Goal: Contribute content: Add original content to the website for others to see

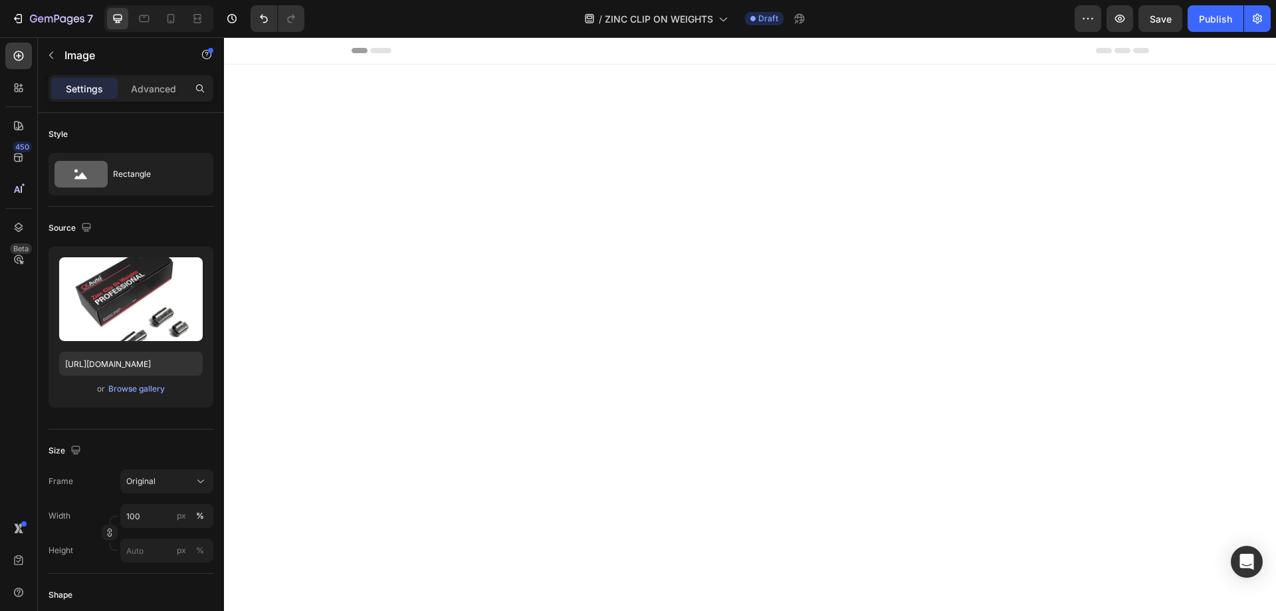
scroll to position [1360, 0]
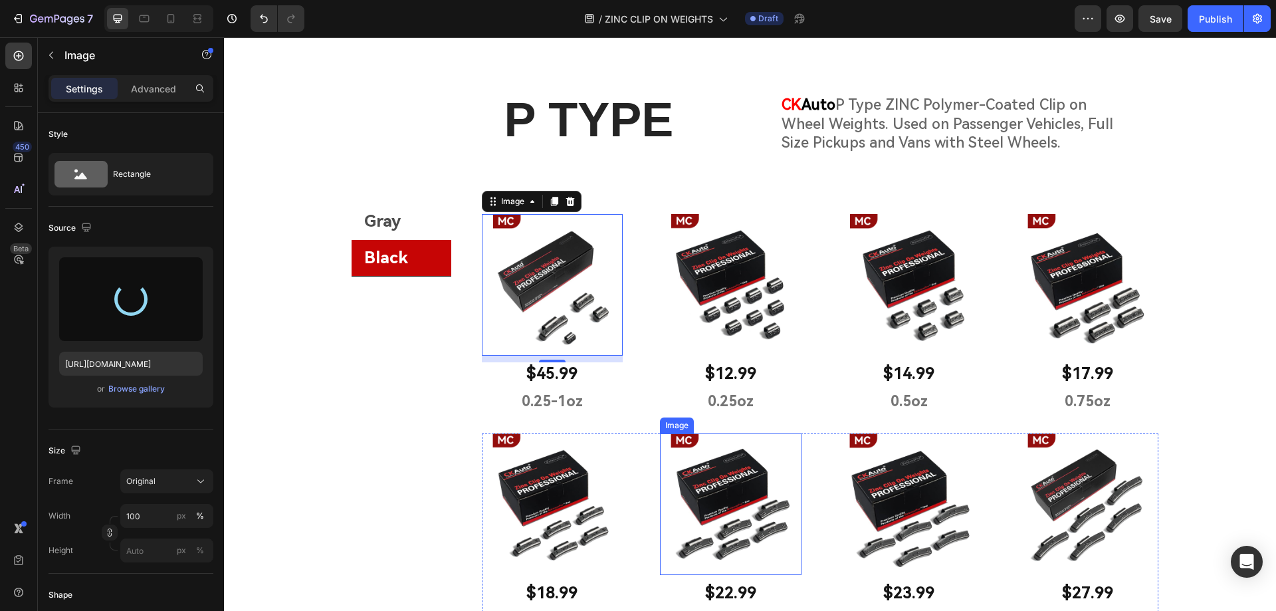
type input "[URL][DOMAIN_NAME]"
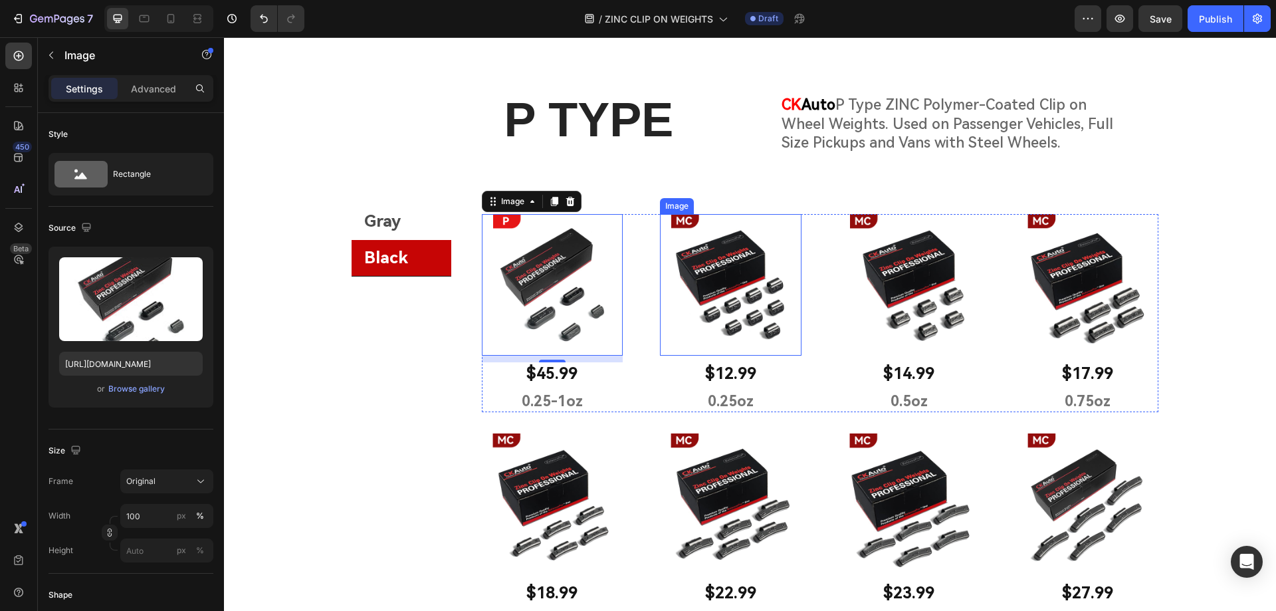
click at [705, 316] on img at bounding box center [731, 285] width 142 height 142
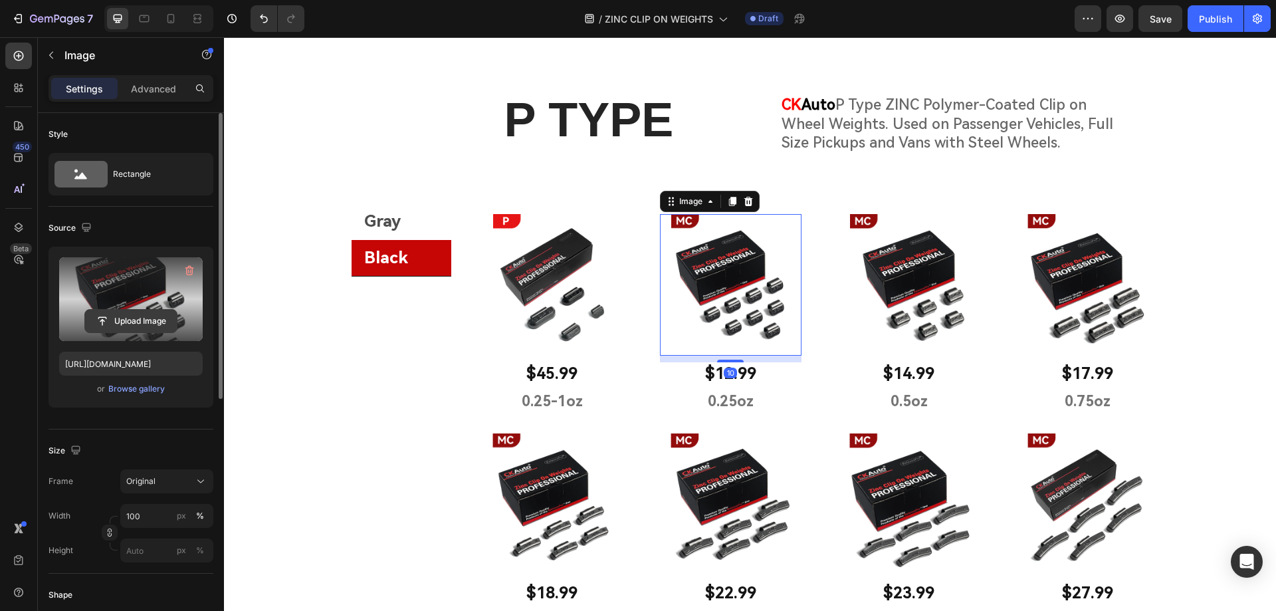
click at [144, 330] on input "file" at bounding box center [131, 321] width 92 height 23
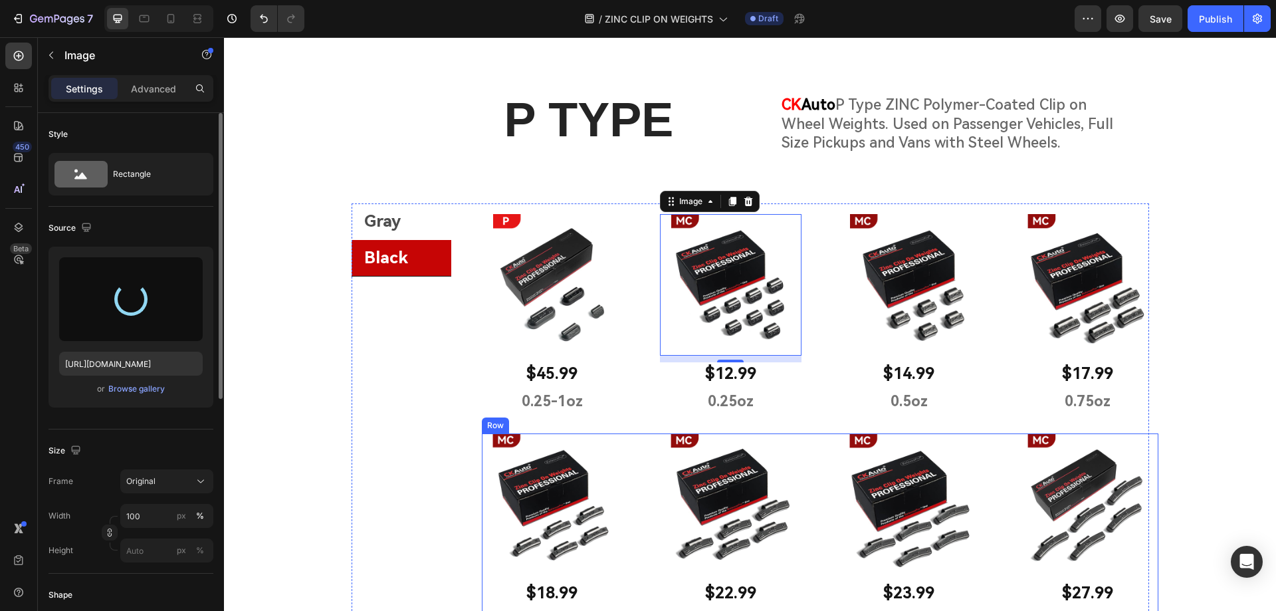
type input "[URL][DOMAIN_NAME]"
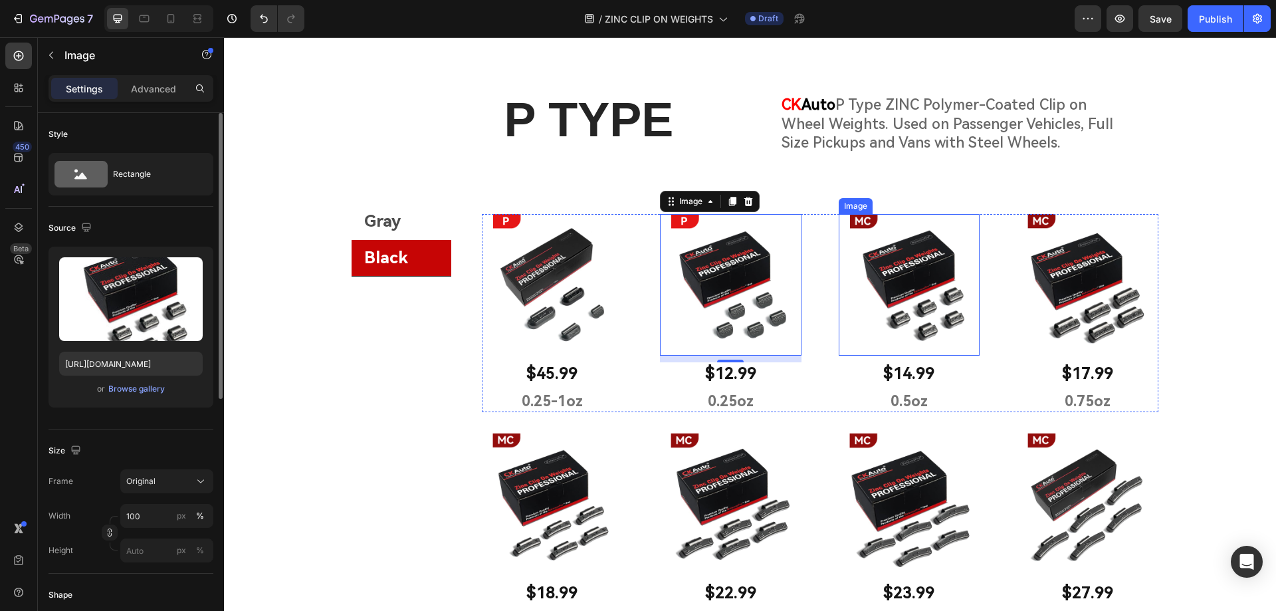
click at [881, 273] on img at bounding box center [910, 285] width 142 height 142
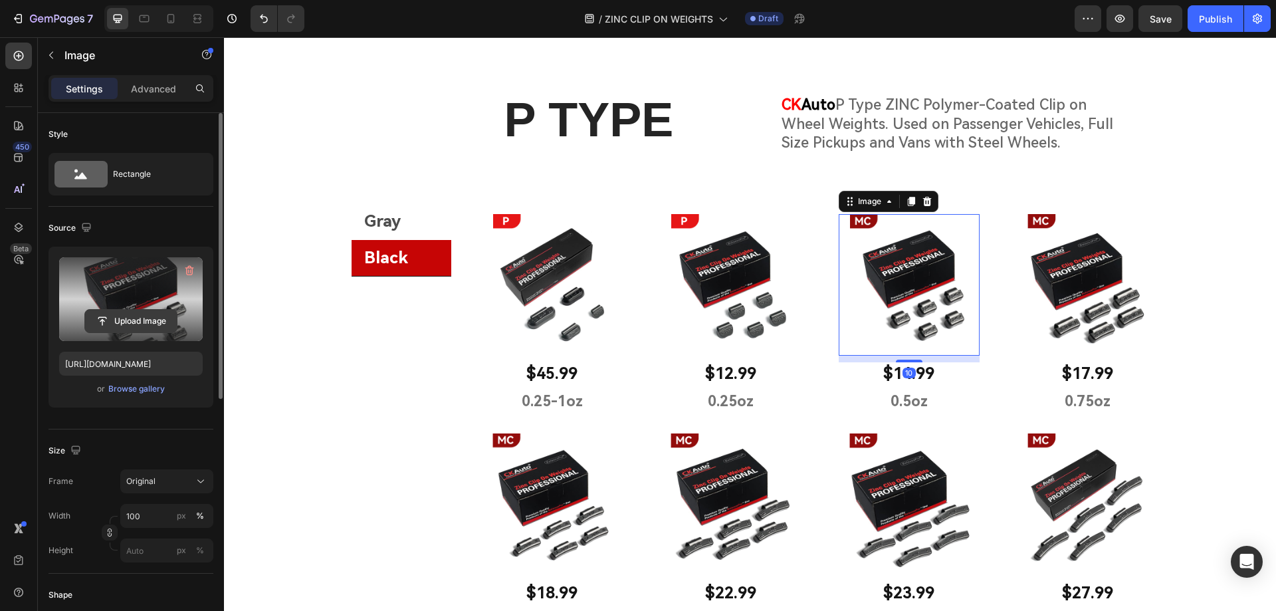
click at [142, 326] on input "file" at bounding box center [131, 321] width 92 height 23
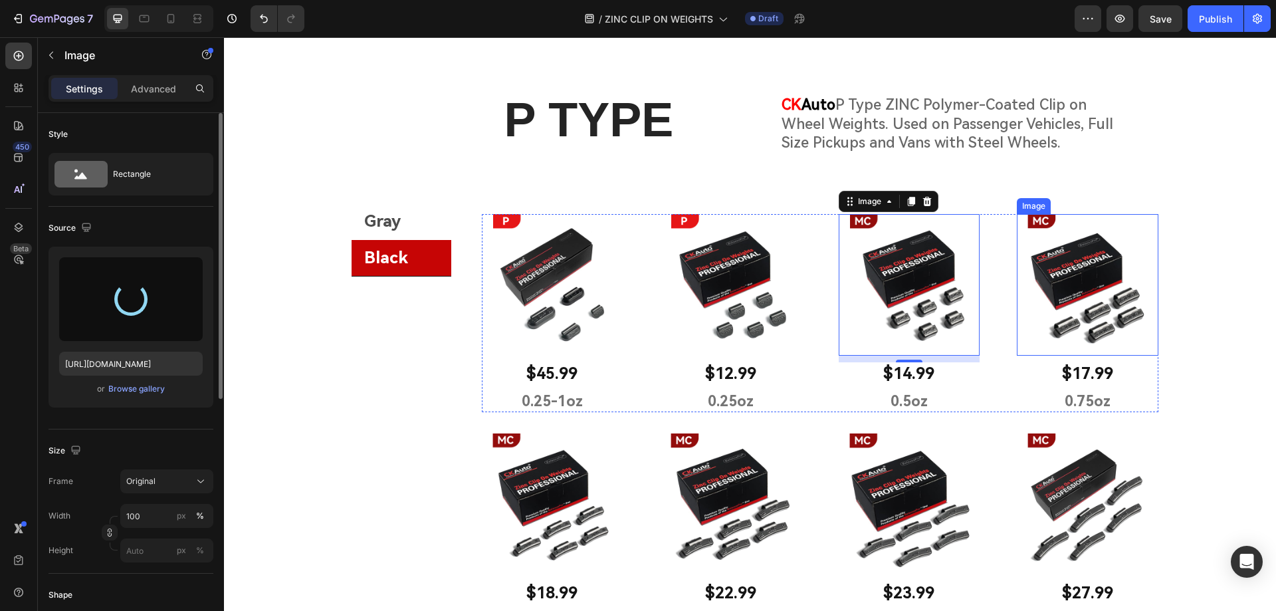
type input "[URL][DOMAIN_NAME]"
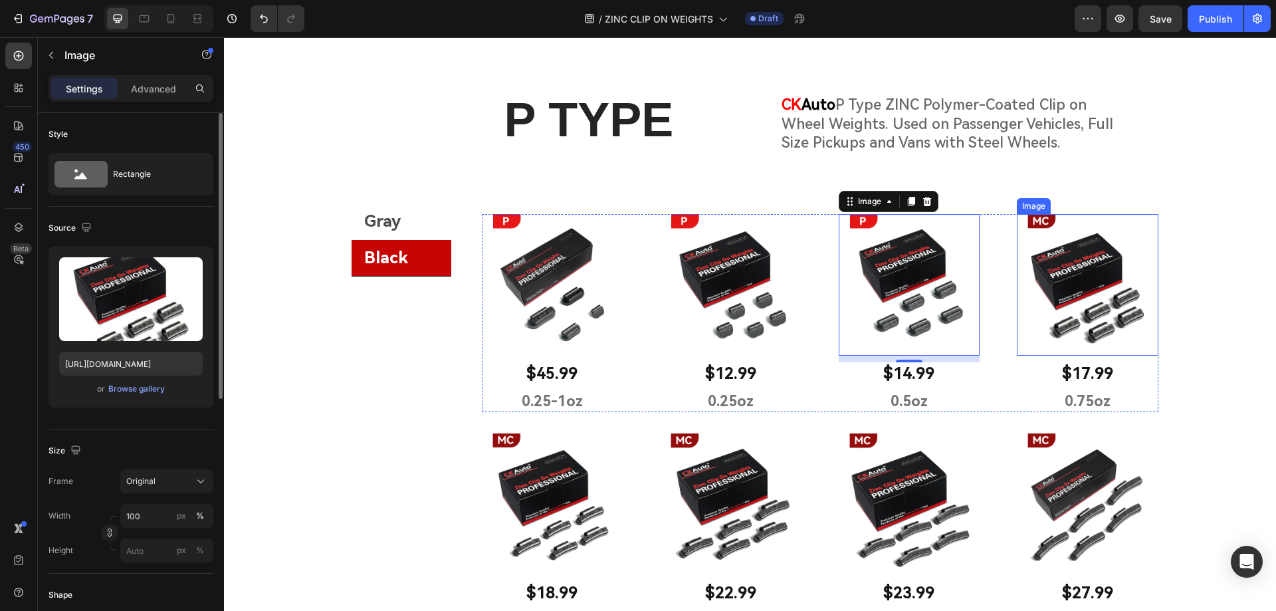
click at [1075, 274] on img at bounding box center [1088, 285] width 142 height 142
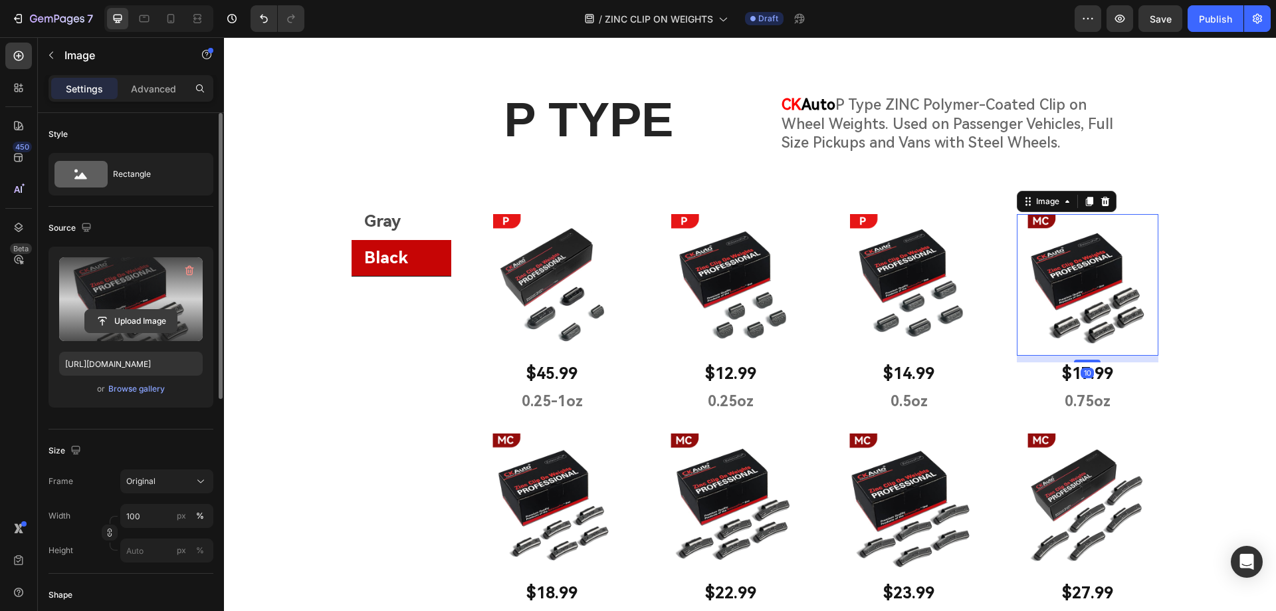
click at [150, 327] on input "file" at bounding box center [131, 321] width 92 height 23
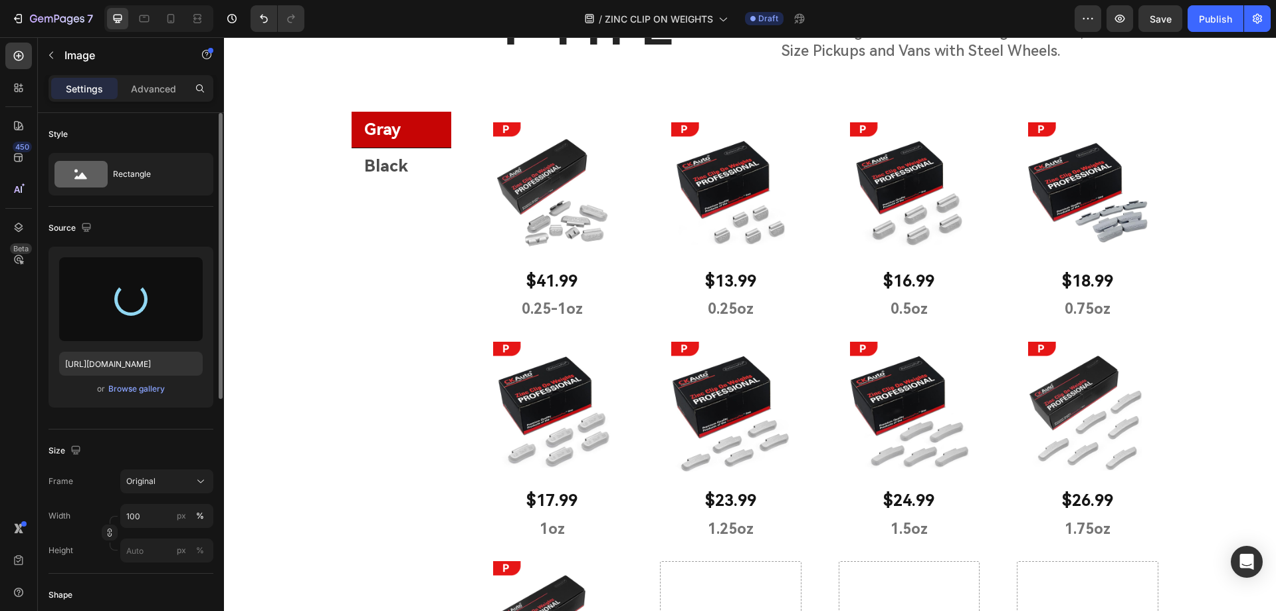
scroll to position [1227, 0]
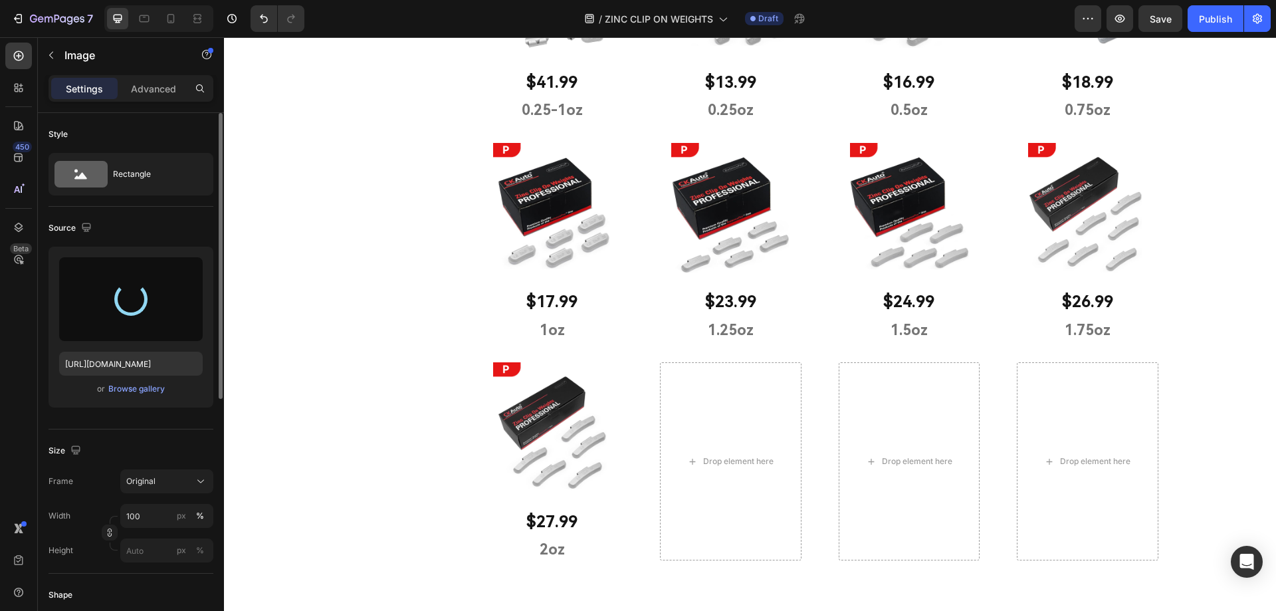
type input "[URL][DOMAIN_NAME]"
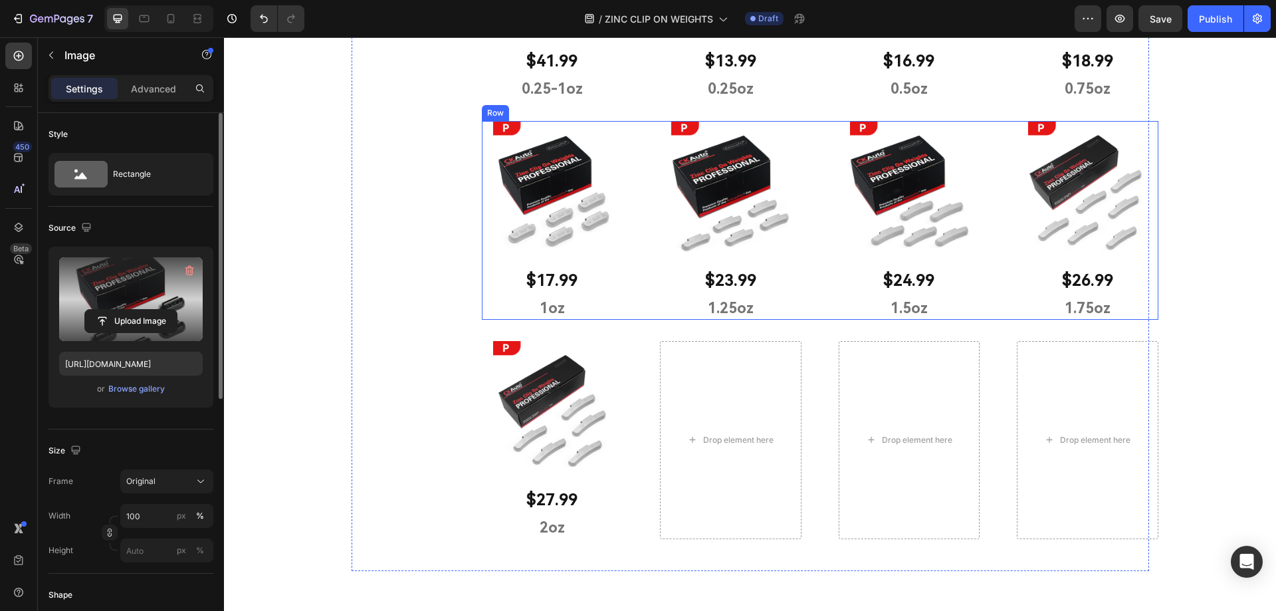
scroll to position [1492, 0]
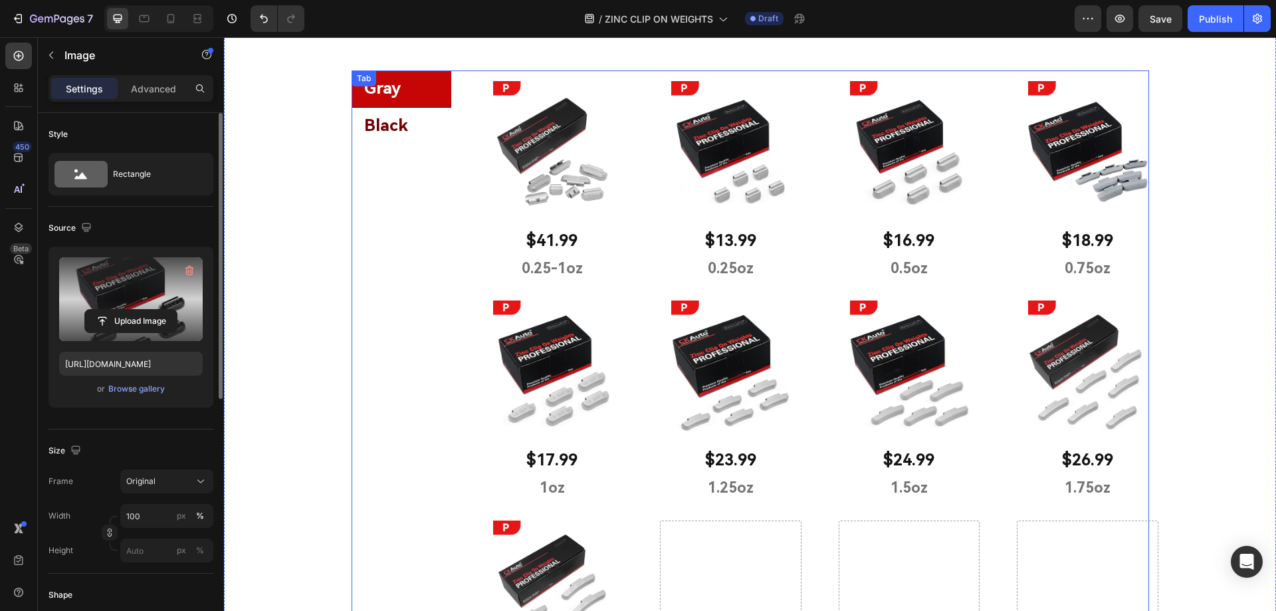
click at [431, 124] on li "Black" at bounding box center [402, 126] width 100 height 37
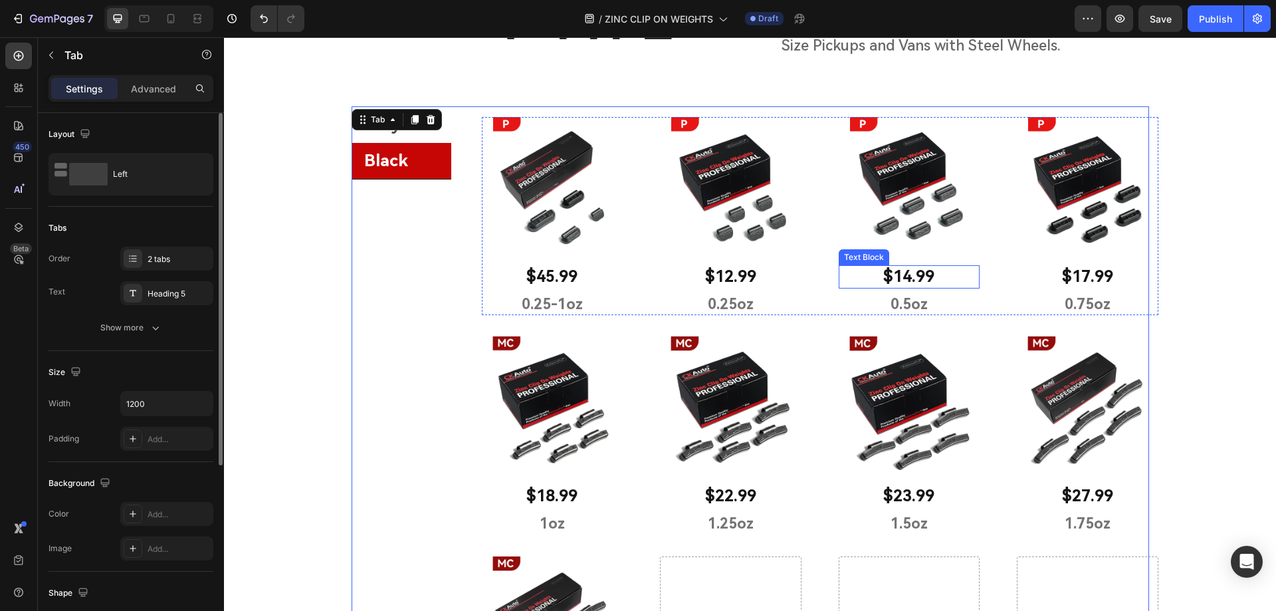
scroll to position [1426, 0]
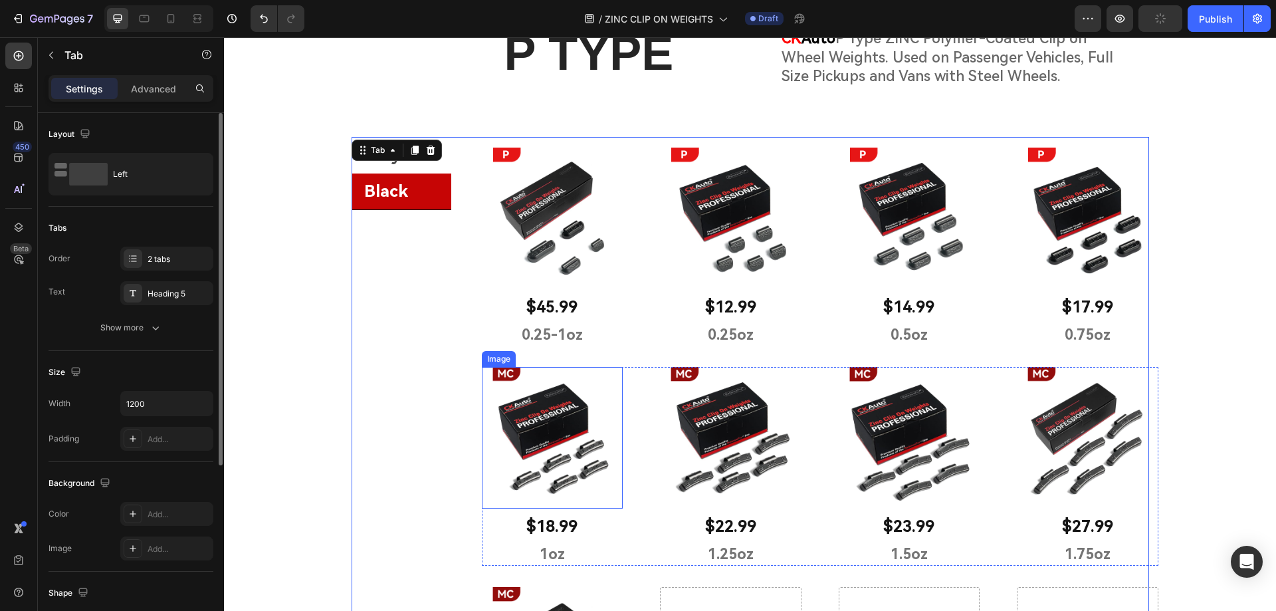
click at [539, 439] on img at bounding box center [553, 438] width 142 height 142
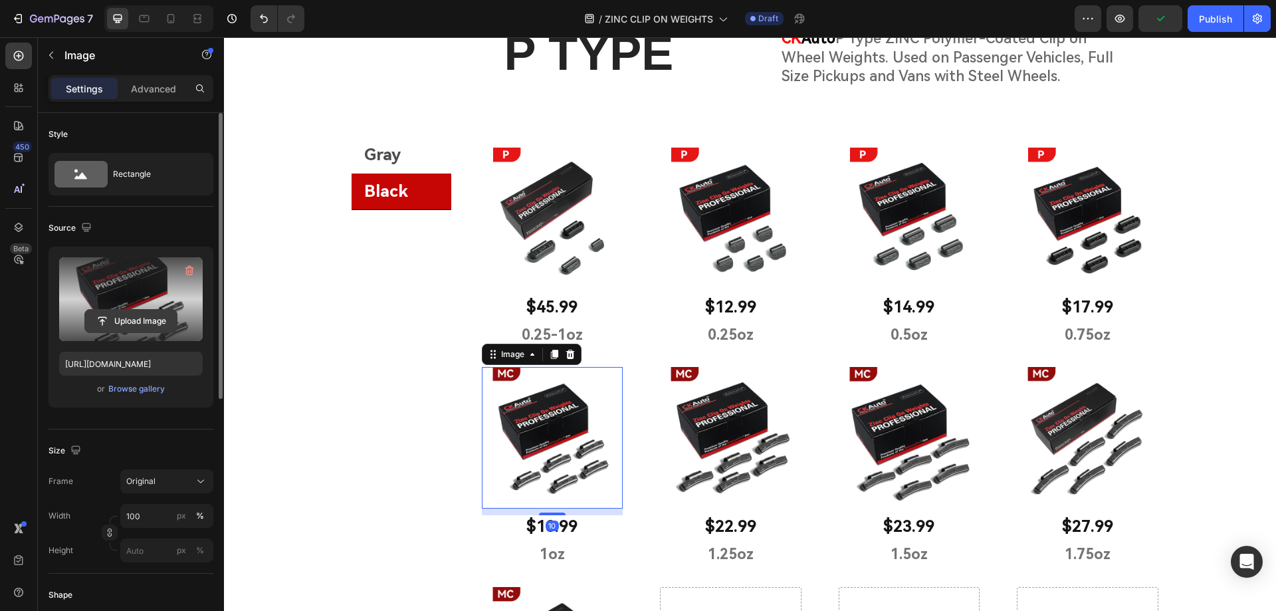
click at [116, 329] on input "file" at bounding box center [131, 321] width 92 height 23
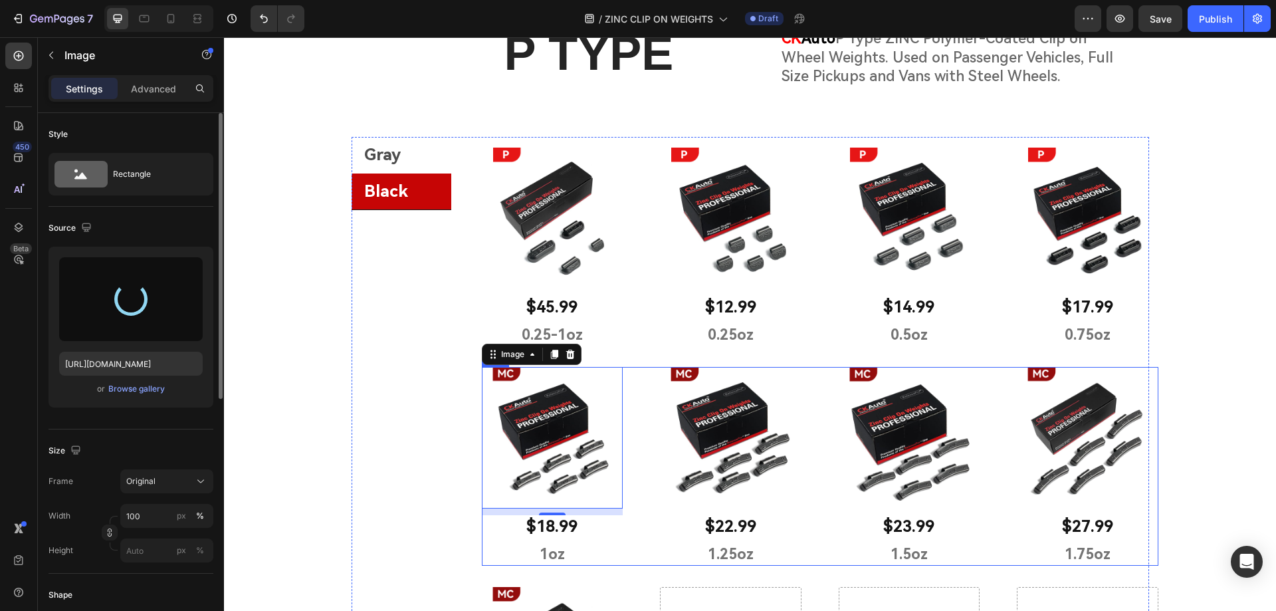
type input "[URL][DOMAIN_NAME]"
